Goal: Check status: Check status

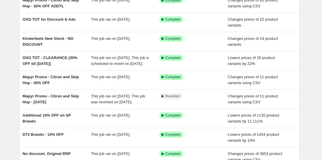
scroll to position [50, 0]
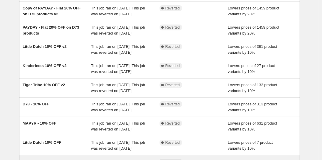
scroll to position [120, 0]
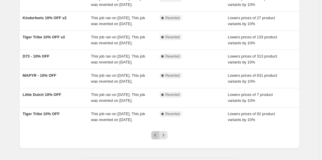
click at [158, 133] on icon "Previous" at bounding box center [156, 136] width 6 height 6
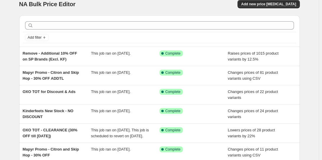
scroll to position [0, 0]
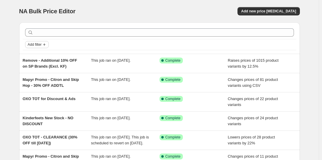
click at [42, 42] on span "Add filter" at bounding box center [35, 44] width 14 height 5
click at [72, 42] on span "Job status" at bounding box center [72, 44] width 17 height 4
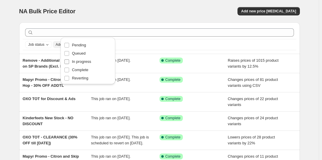
click at [64, 59] on input "In progress" at bounding box center [66, 61] width 5 height 5
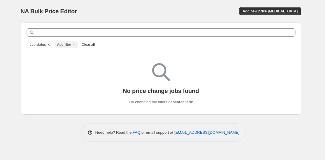
click at [46, 42] on span "Job status" at bounding box center [38, 44] width 16 height 5
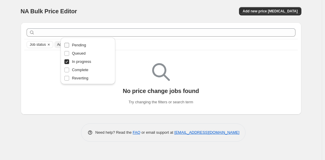
click at [64, 43] on input "Pending" at bounding box center [66, 45] width 5 height 5
checkbox input "true"
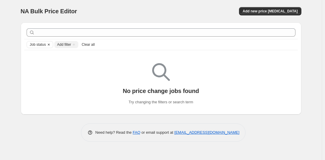
click at [46, 42] on span "Job status" at bounding box center [38, 44] width 16 height 5
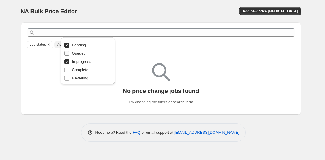
click at [64, 51] on input "Queued" at bounding box center [66, 53] width 5 height 5
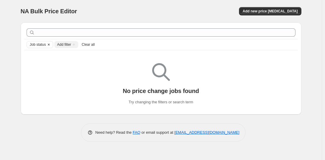
click at [46, 42] on span "Job status" at bounding box center [38, 44] width 16 height 5
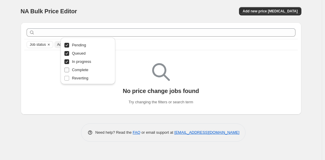
click at [64, 68] on input "Complete" at bounding box center [66, 70] width 5 height 5
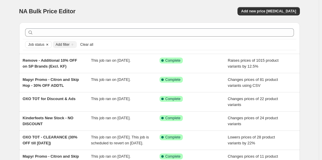
click at [45, 42] on span "Job status" at bounding box center [36, 44] width 16 height 5
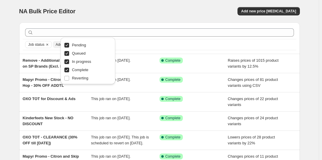
click at [64, 68] on input "Complete" at bounding box center [66, 70] width 5 height 5
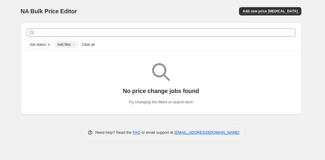
click at [95, 42] on span "Clear all" at bounding box center [88, 44] width 13 height 5
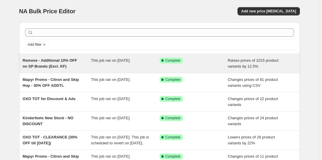
click at [185, 58] on div "Success Complete Complete" at bounding box center [190, 61] width 60 height 6
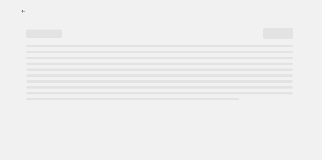
select select "percentage"
select select "no_change"
select select "vendor"
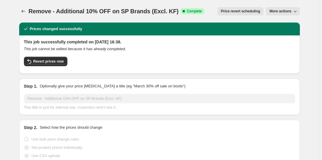
click at [270, 9] on span "More actions" at bounding box center [281, 11] width 22 height 5
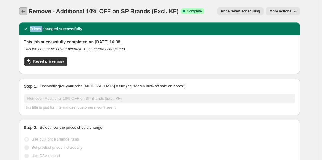
click at [26, 9] on icon "Price change jobs" at bounding box center [23, 11] width 6 height 6
